Goal: Information Seeking & Learning: Learn about a topic

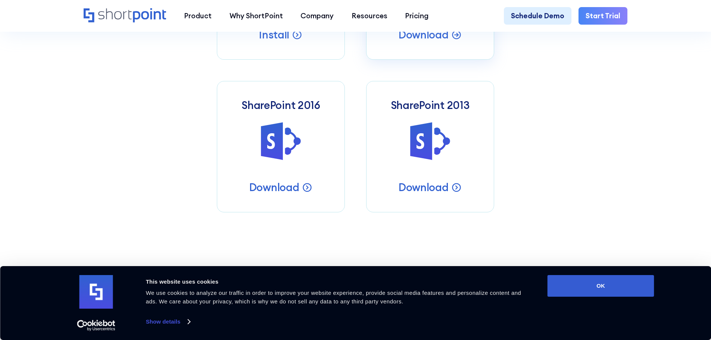
scroll to position [784, 0]
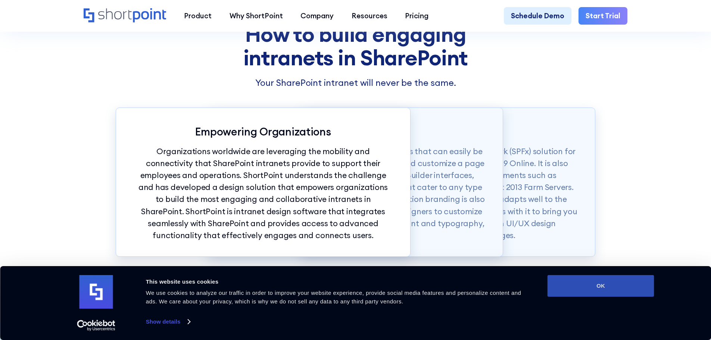
click at [560, 290] on button "OK" at bounding box center [600, 286] width 107 height 22
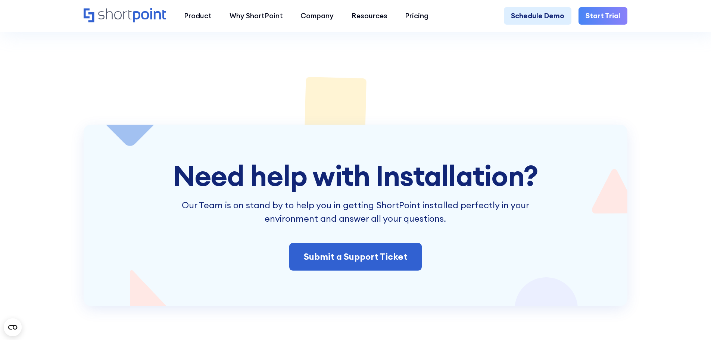
scroll to position [1717, 0]
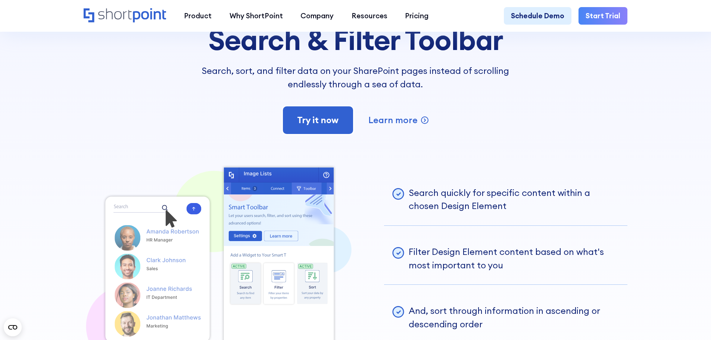
scroll to position [1829, 0]
